Goal: Task Accomplishment & Management: Complete application form

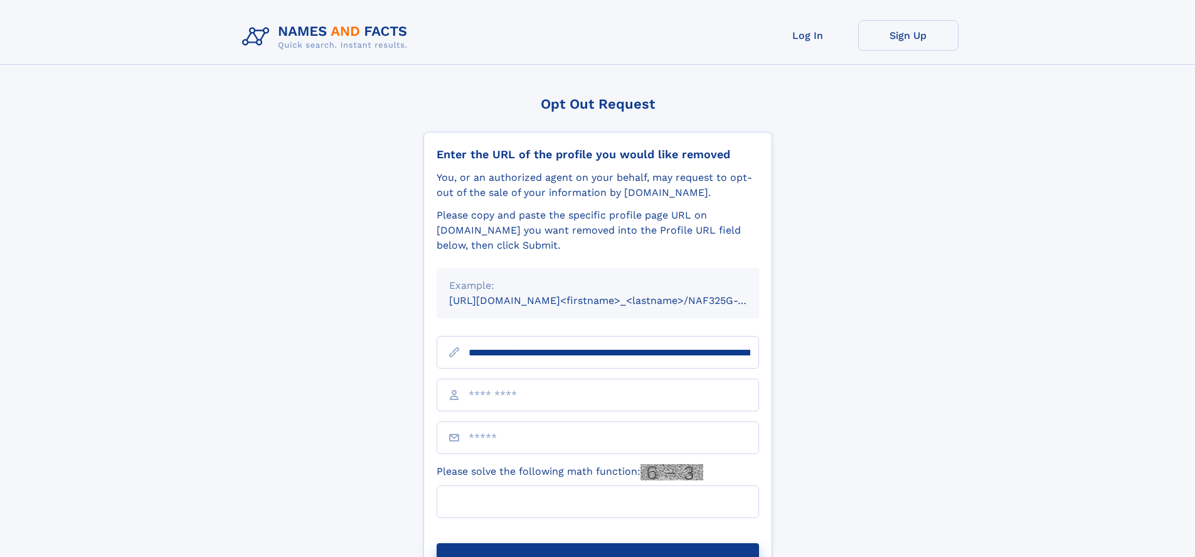
scroll to position [0, 125]
type input "**********"
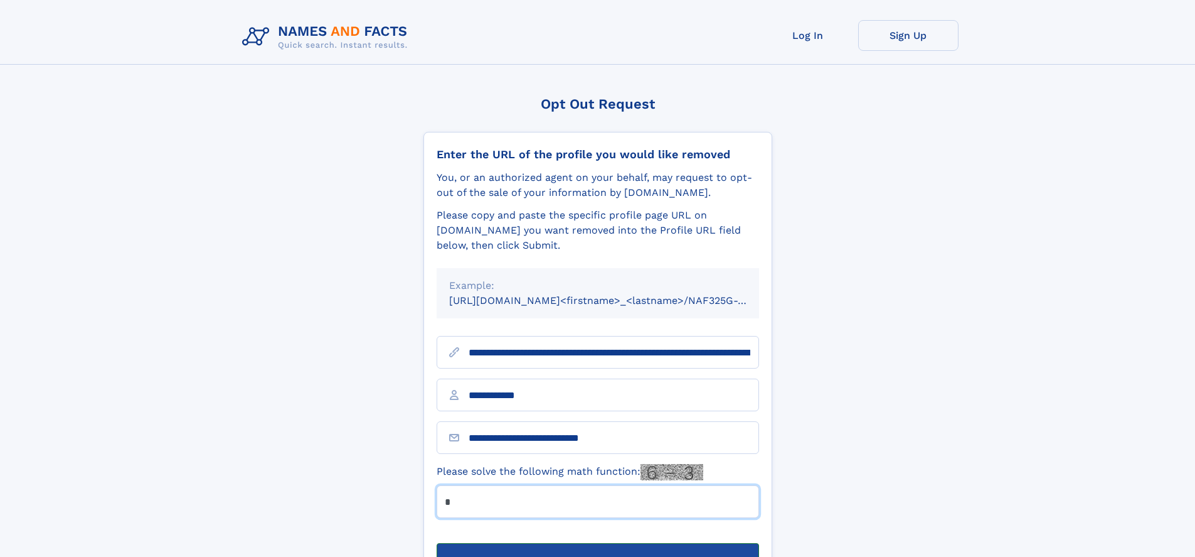
type input "*"
click at [597, 543] on button "Submit Opt Out Request" at bounding box center [598, 563] width 323 height 40
